Goal: Task Accomplishment & Management: Manage account settings

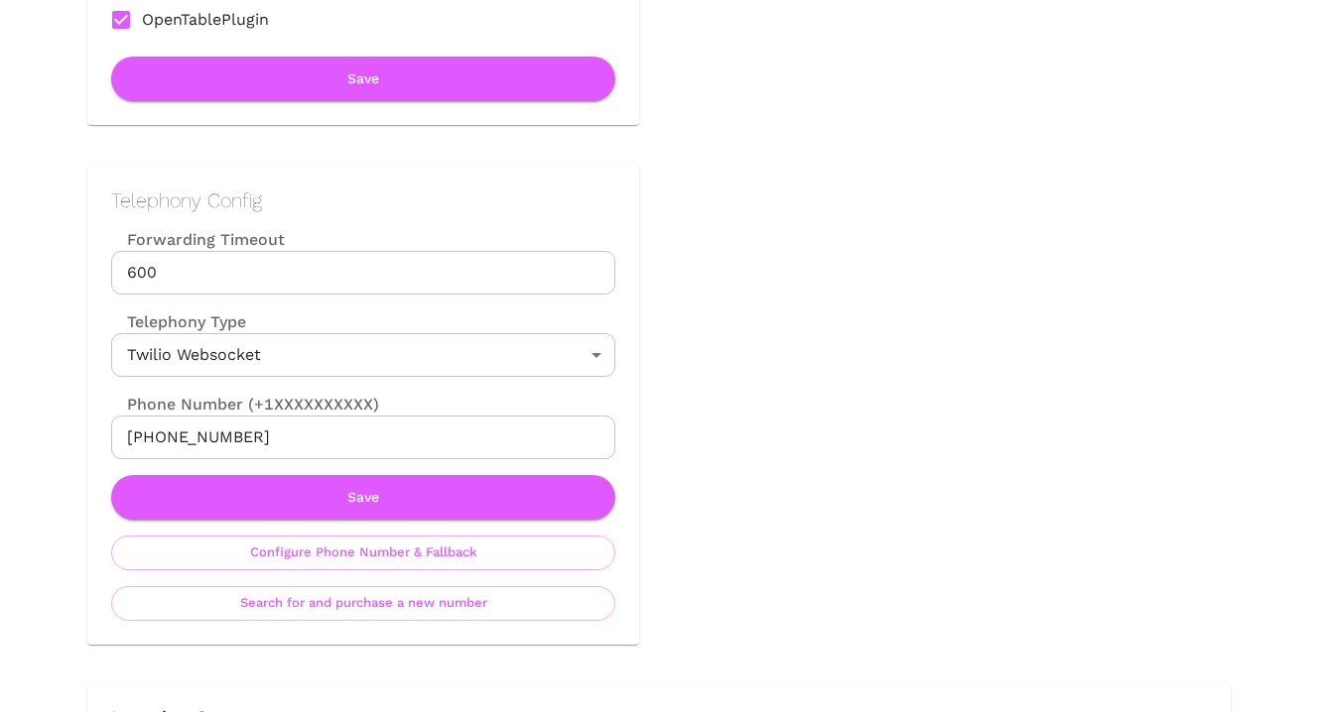
scroll to position [705, 0]
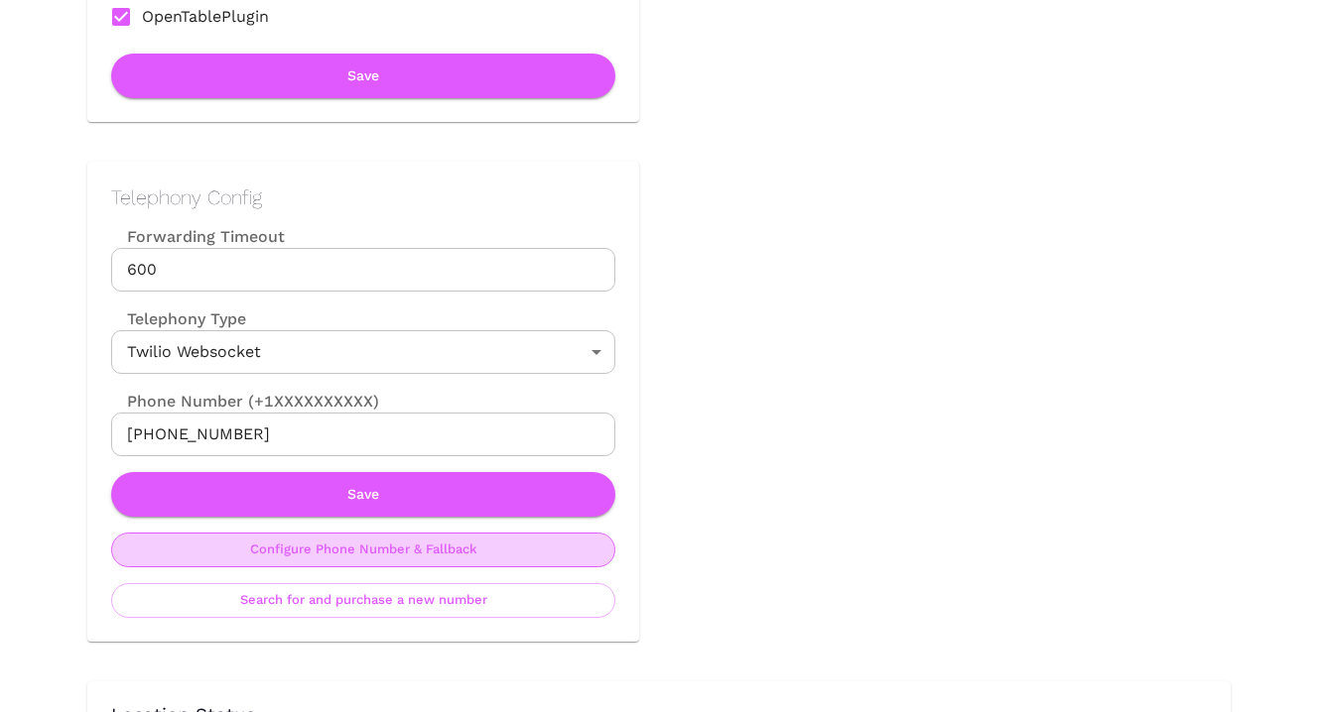
click at [445, 554] on button "Configure Phone Number & Fallback" at bounding box center [363, 550] width 504 height 35
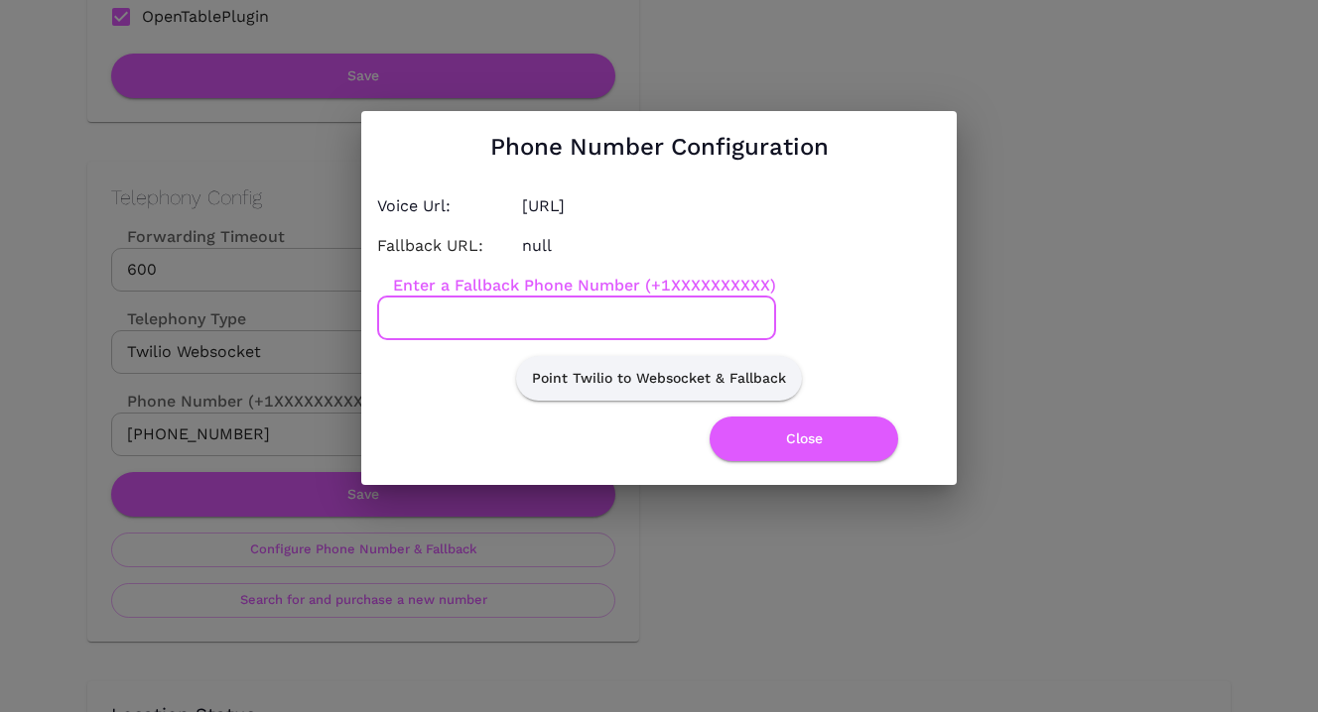
click at [546, 318] on input "Enter a Fallback Phone Number (+1XXXXXXXXXX)" at bounding box center [576, 319] width 399 height 44
paste input "3173008808"
click at [394, 317] on input "3173008808" at bounding box center [576, 319] width 399 height 44
type input "[PHONE_NUMBER]"
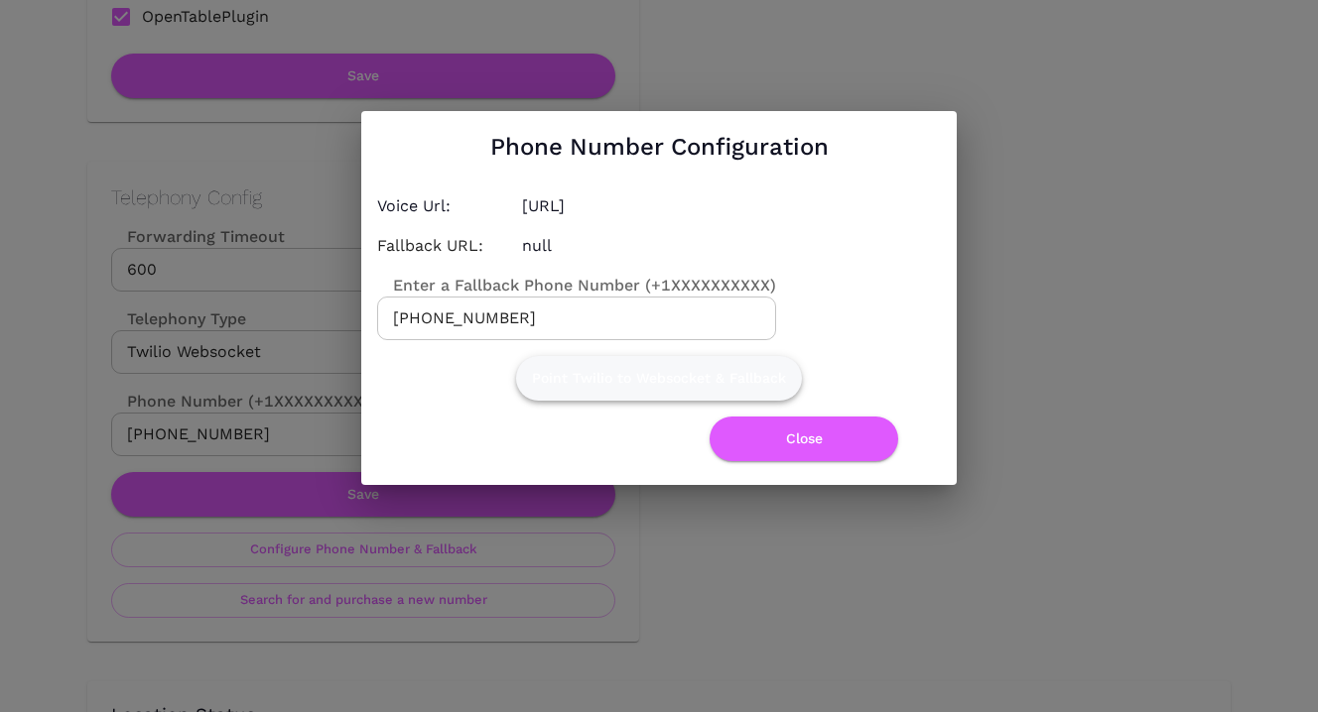
click at [614, 371] on button "Point Twilio to Websocket & Fallback" at bounding box center [659, 378] width 286 height 45
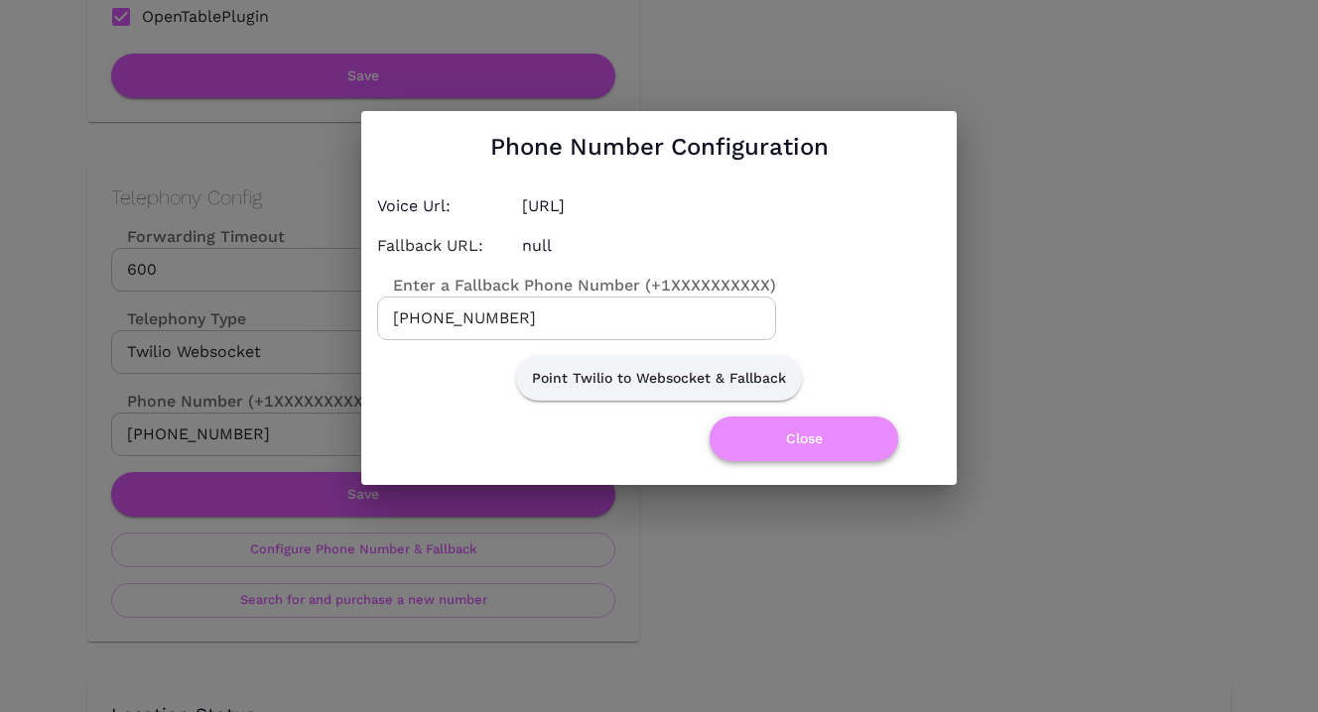
click at [771, 438] on button "Close" at bounding box center [803, 439] width 189 height 45
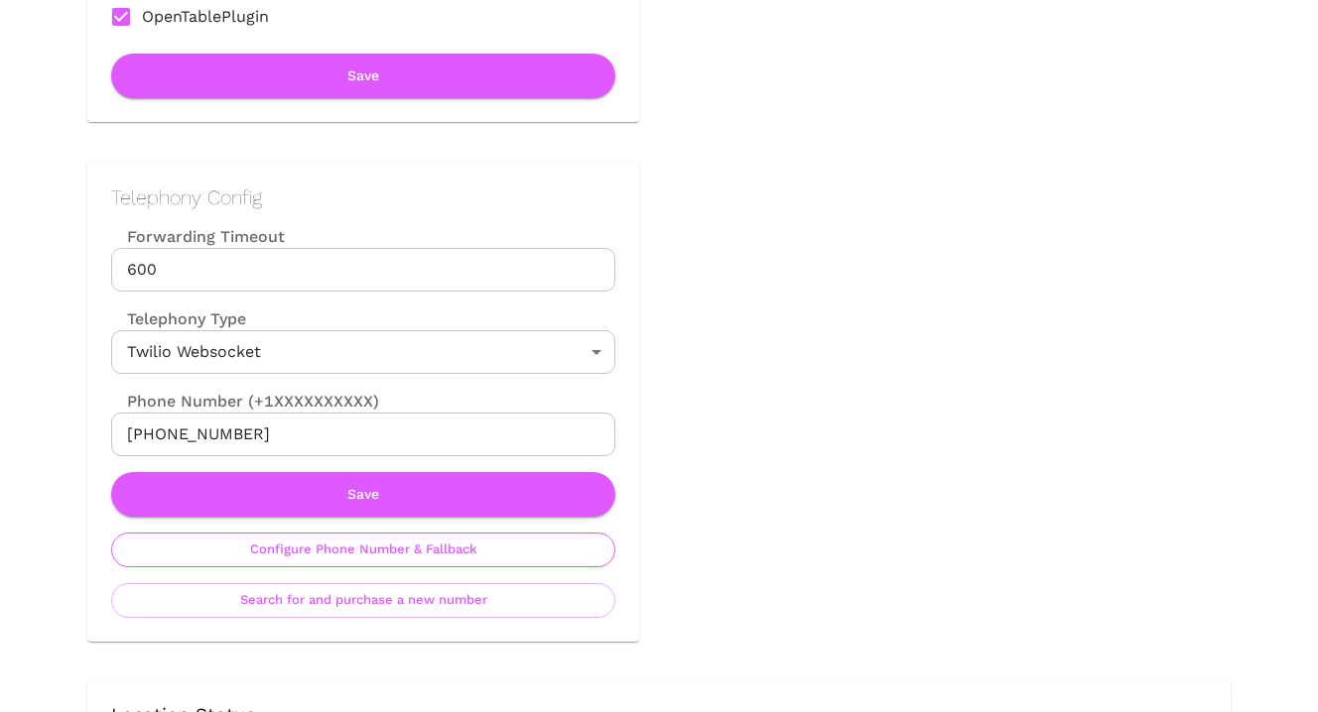
click at [421, 552] on button "Configure Phone Number & Fallback" at bounding box center [363, 550] width 504 height 35
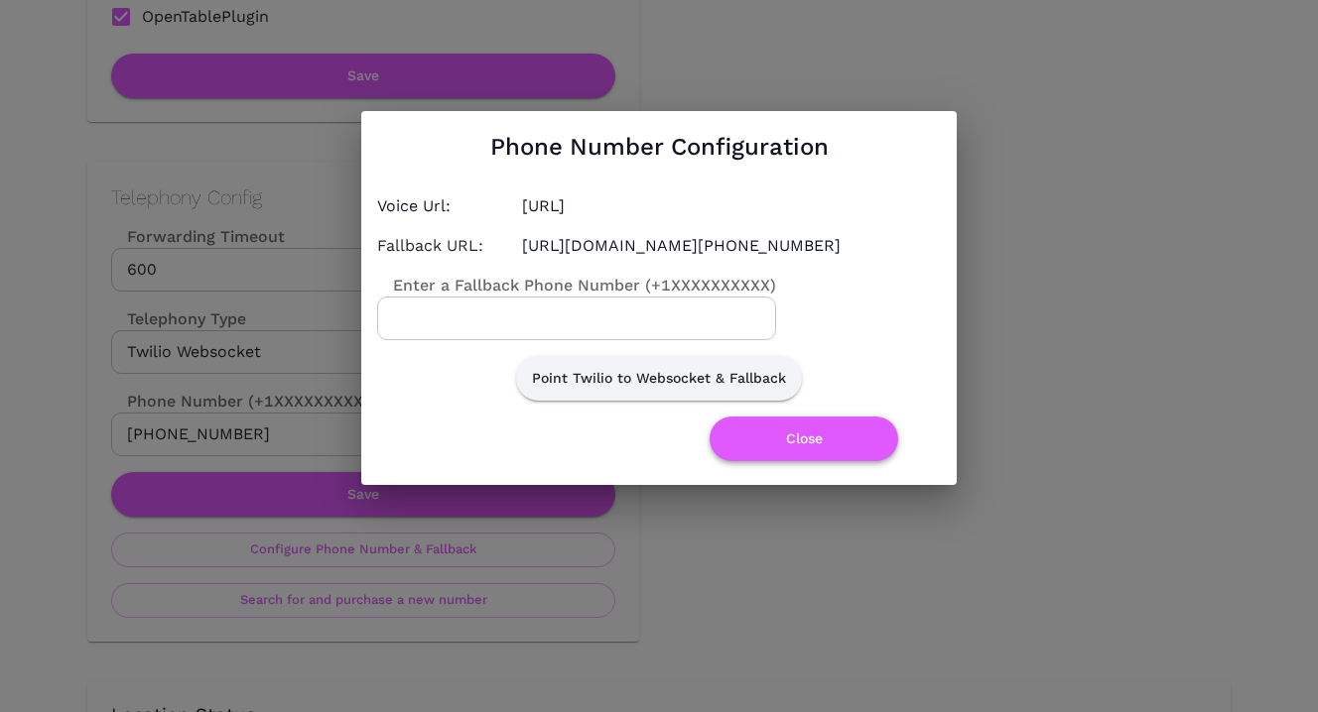
click at [783, 452] on button "Close" at bounding box center [803, 439] width 189 height 45
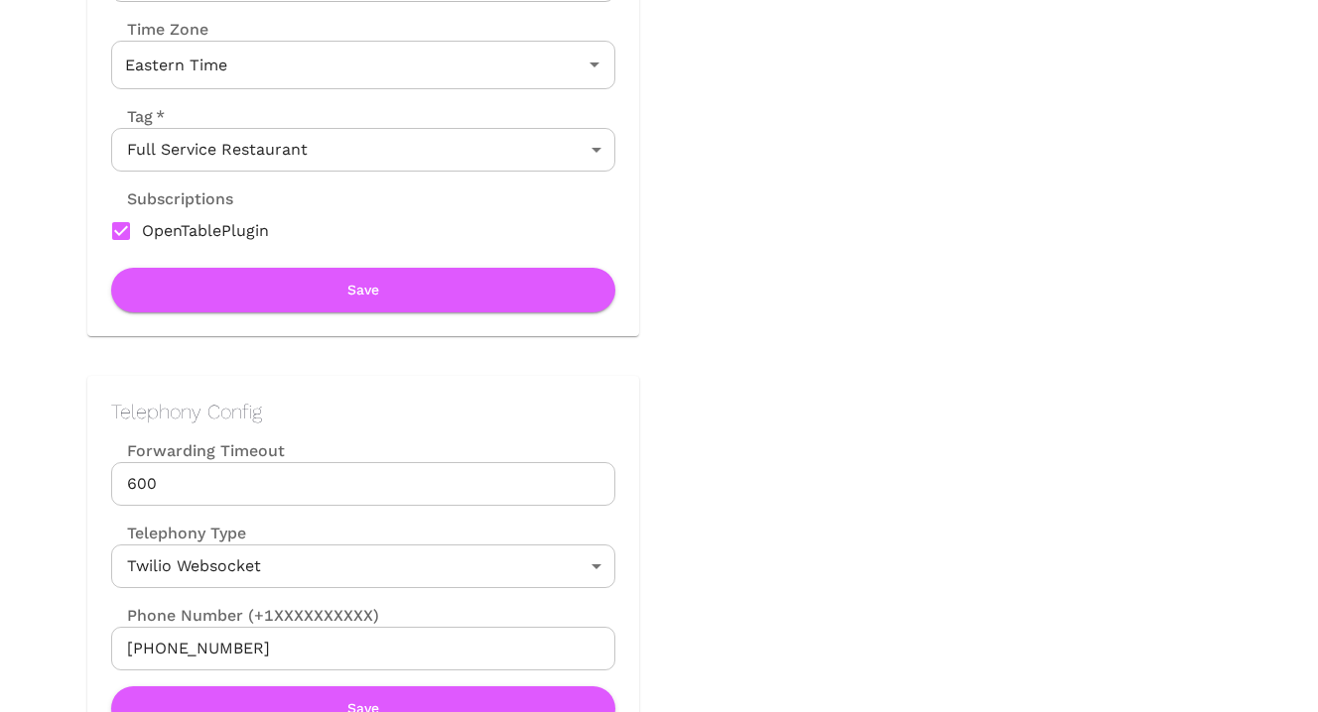
scroll to position [0, 0]
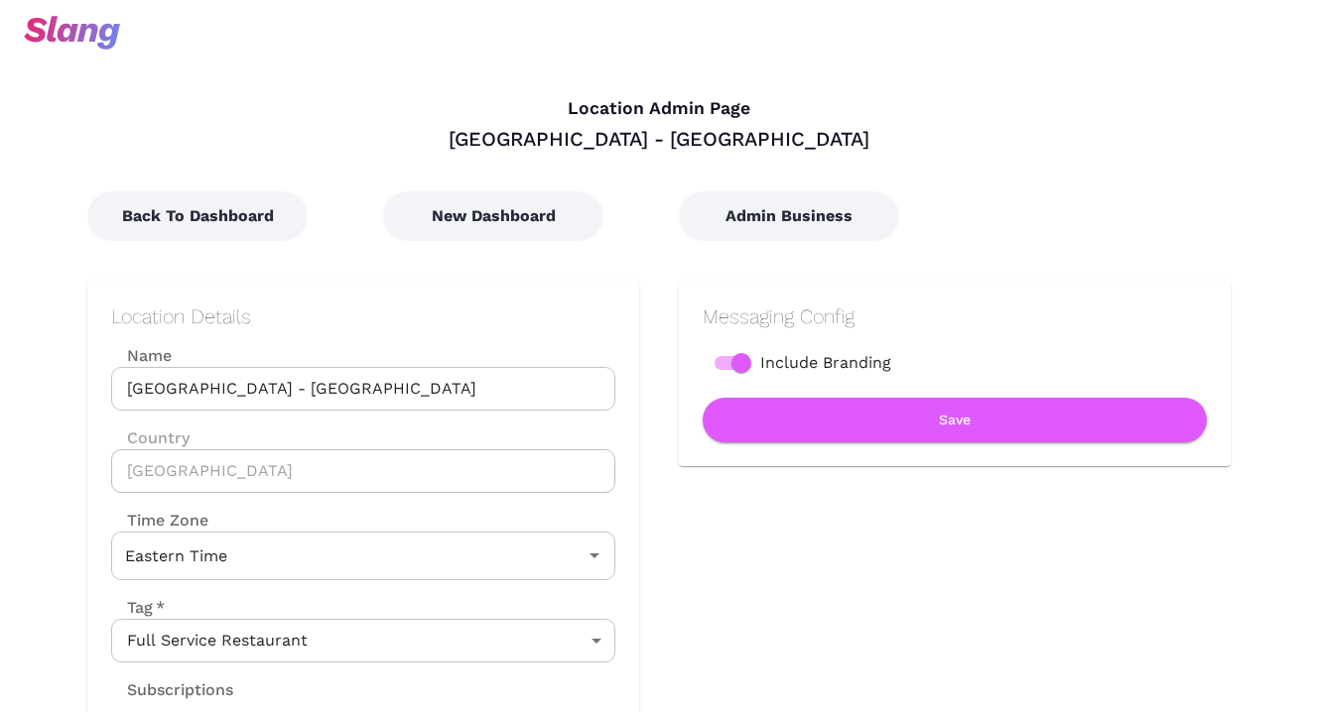
click at [512, 187] on div "New Dashboard" at bounding box center [491, 196] width 296 height 89
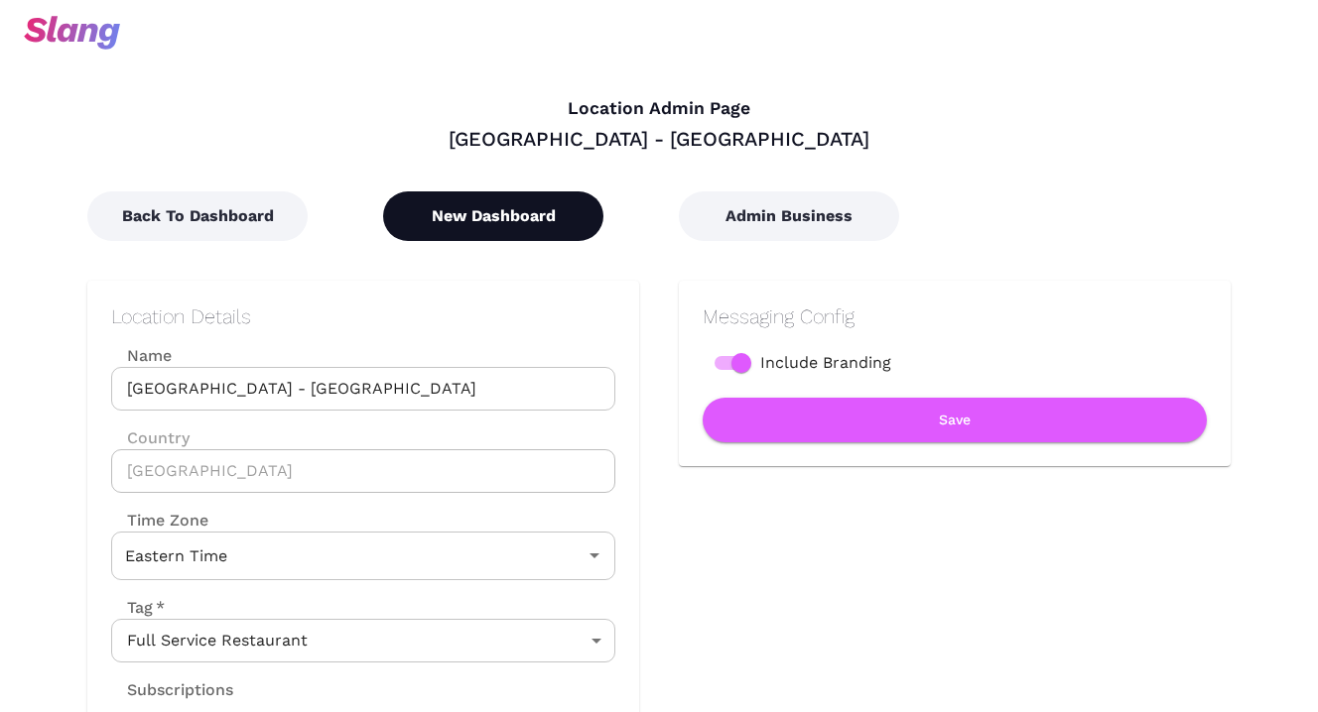
click at [517, 209] on button "New Dashboard" at bounding box center [493, 216] width 220 height 50
